Goal: Task Accomplishment & Management: Manage account settings

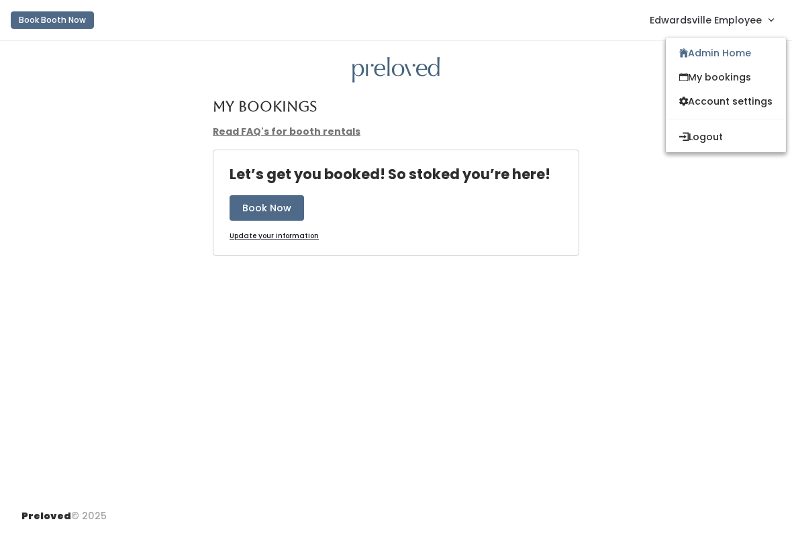
click at [720, 74] on link "My bookings" at bounding box center [726, 77] width 120 height 24
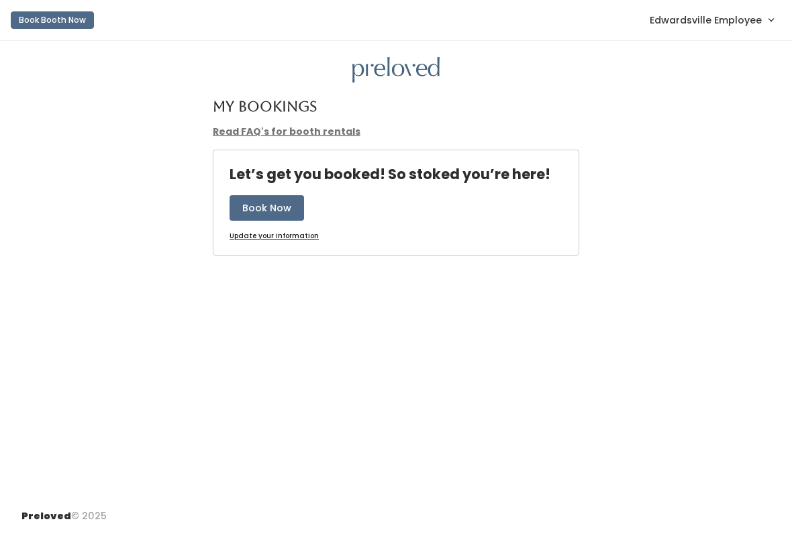
click at [721, 23] on span "Edwardsville Employee" at bounding box center [706, 20] width 112 height 15
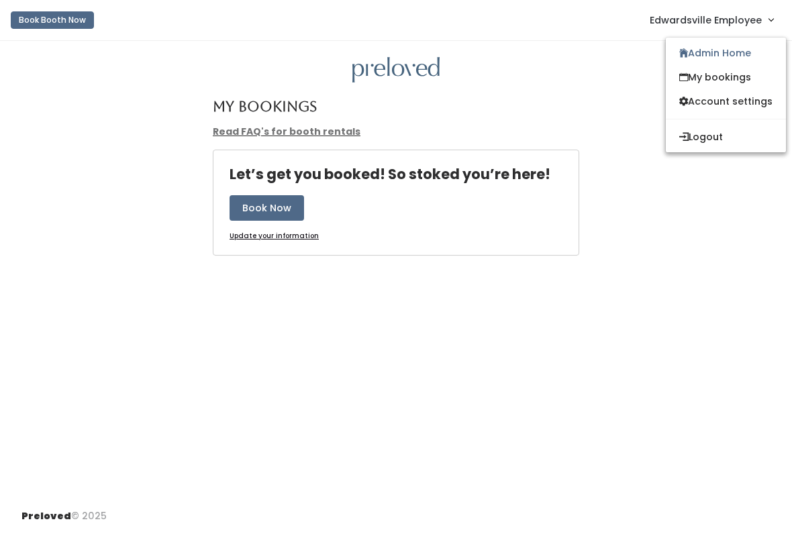
click at [713, 81] on link "My bookings" at bounding box center [726, 77] width 120 height 24
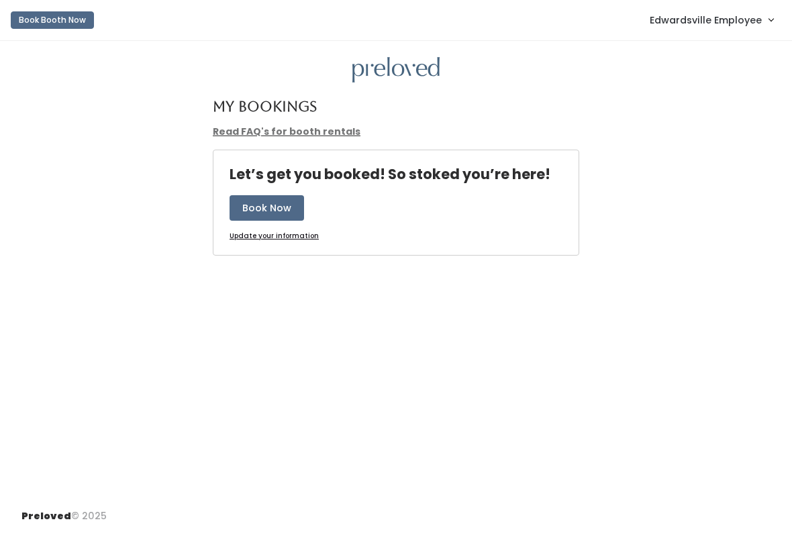
click at [718, 17] on span "Edwardsville Employee" at bounding box center [706, 20] width 112 height 15
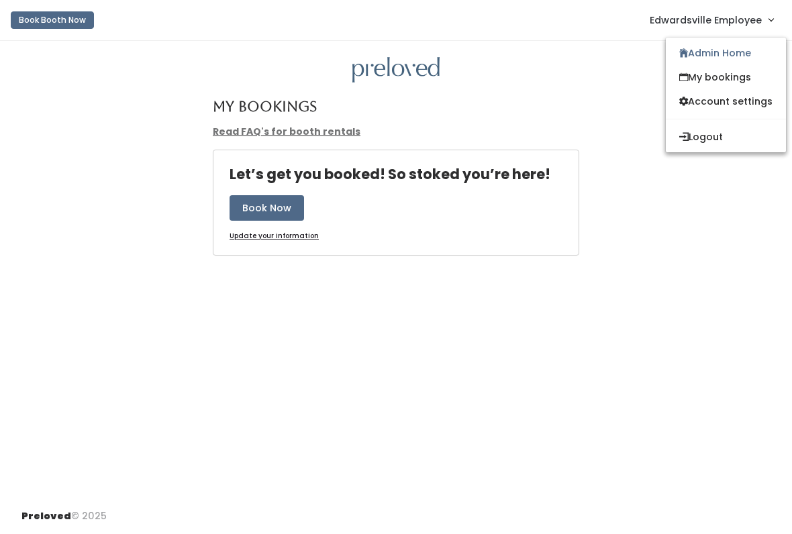
click at [704, 58] on link "Admin Home" at bounding box center [726, 53] width 120 height 24
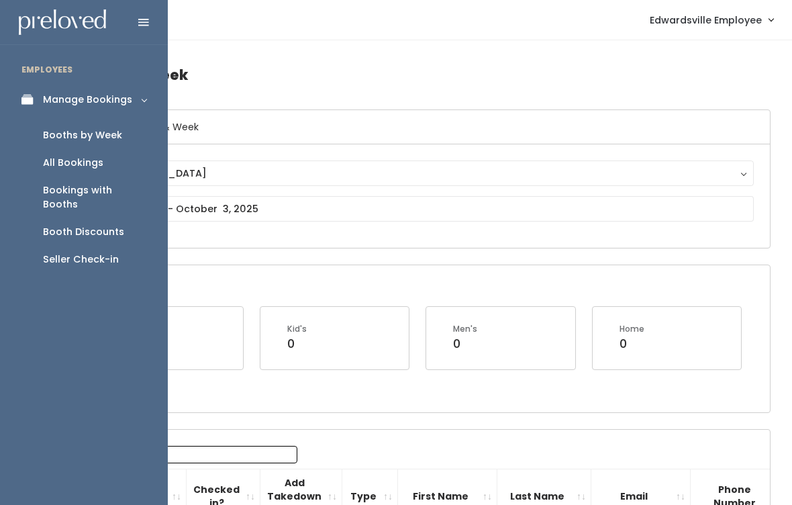
click at [103, 225] on div "Booth Discounts" at bounding box center [83, 232] width 81 height 14
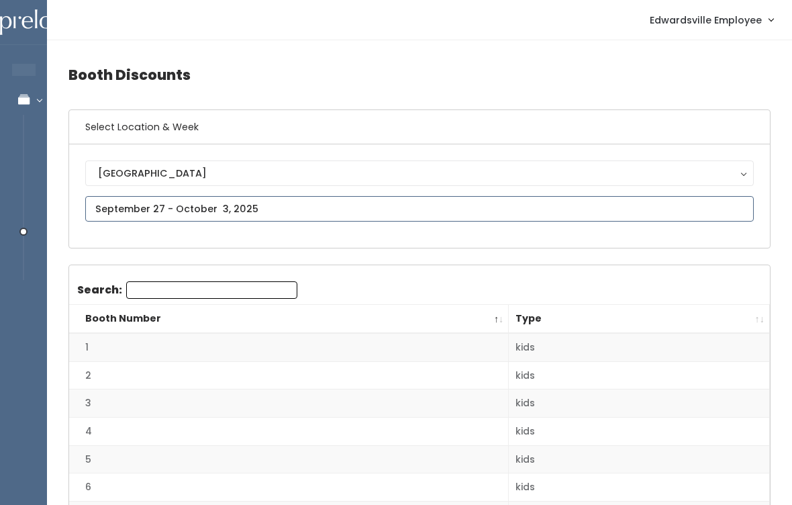
click at [243, 201] on input "text" at bounding box center [419, 209] width 668 height 26
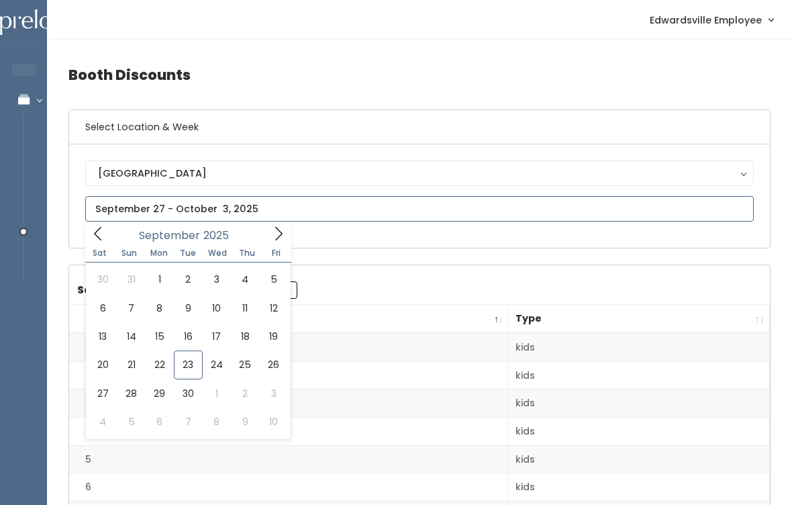
type input "[DATE] to [DATE]"
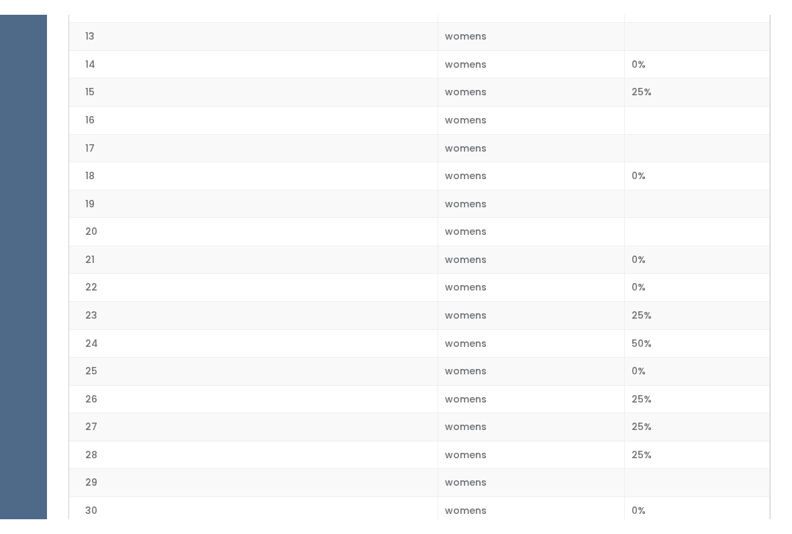
scroll to position [571, 0]
